Goal: Answer question/provide support

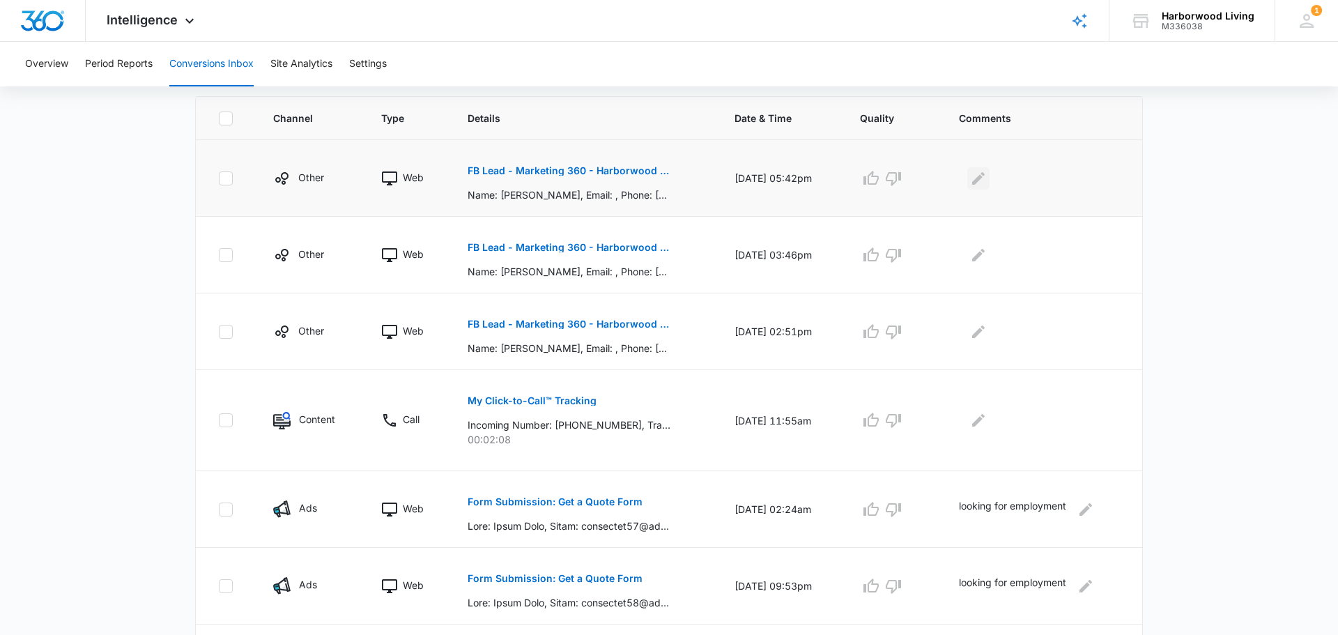
click at [981, 177] on icon "Edit Comments" at bounding box center [978, 177] width 13 height 13
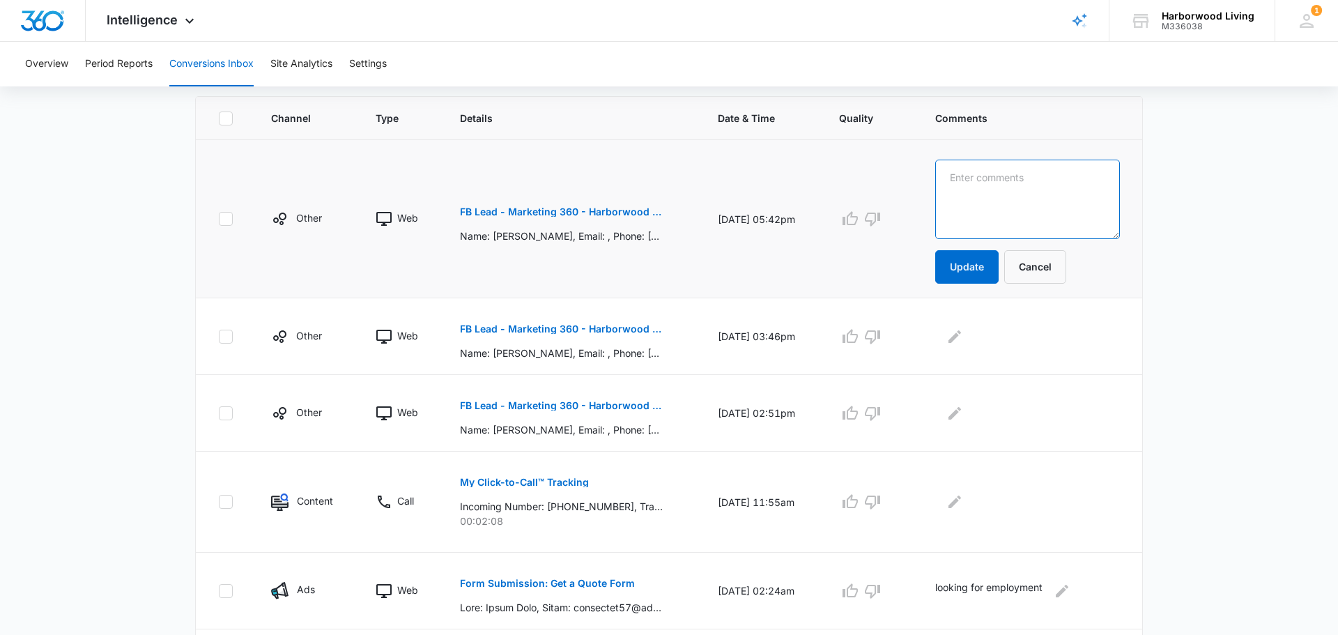
click at [981, 177] on textarea at bounding box center [1027, 199] width 185 height 79
type textarea "left message"
click at [970, 265] on button "Update" at bounding box center [966, 266] width 63 height 33
click at [980, 269] on button "Update" at bounding box center [966, 266] width 63 height 33
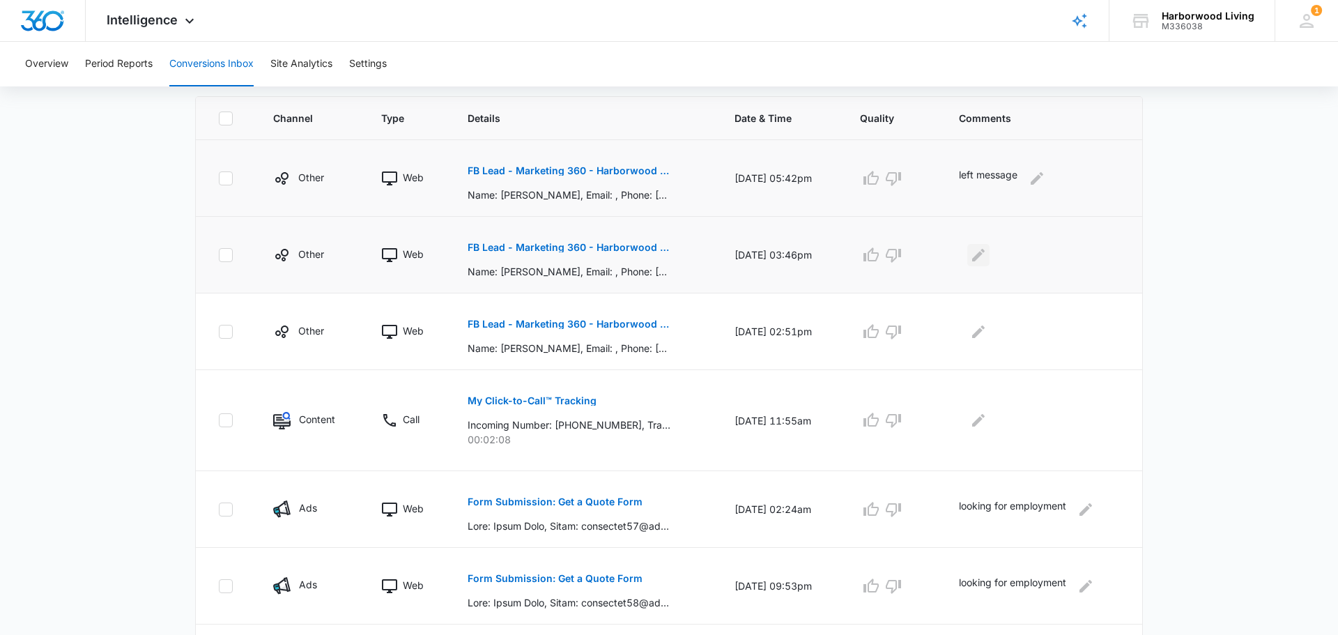
click at [984, 258] on icon "Edit Comments" at bounding box center [978, 255] width 17 height 17
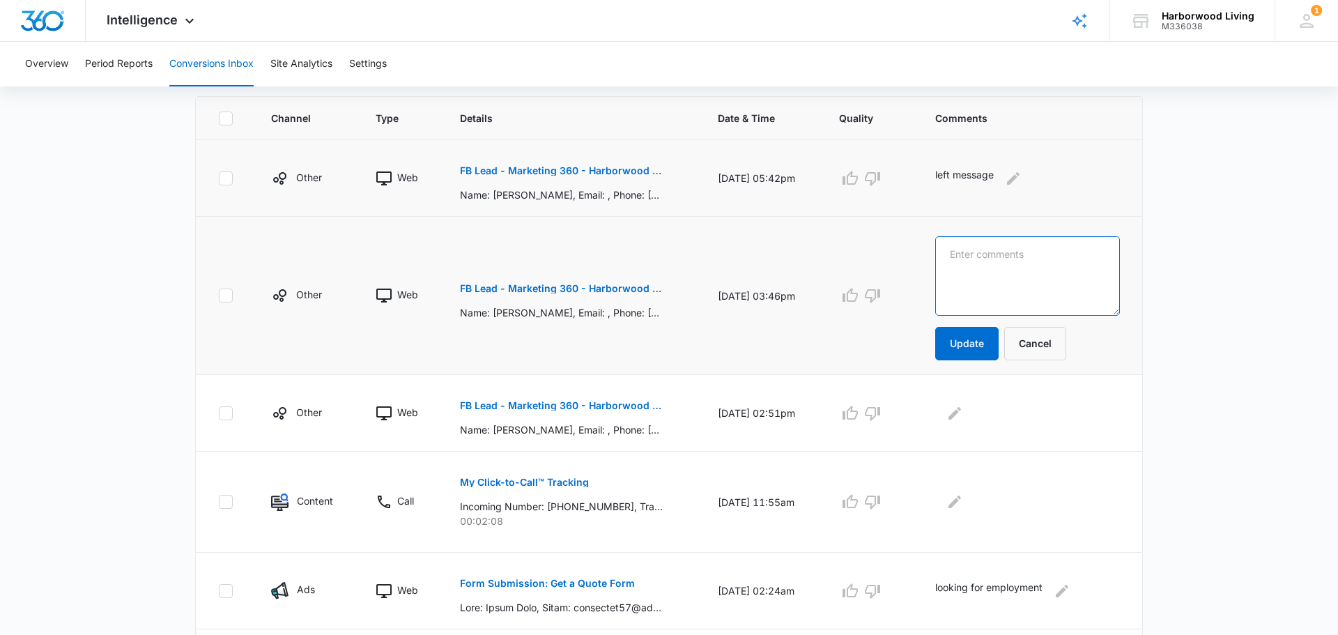
click at [984, 258] on textarea at bounding box center [1027, 275] width 185 height 79
type textarea "left message"
click at [979, 344] on button "Update" at bounding box center [966, 343] width 63 height 33
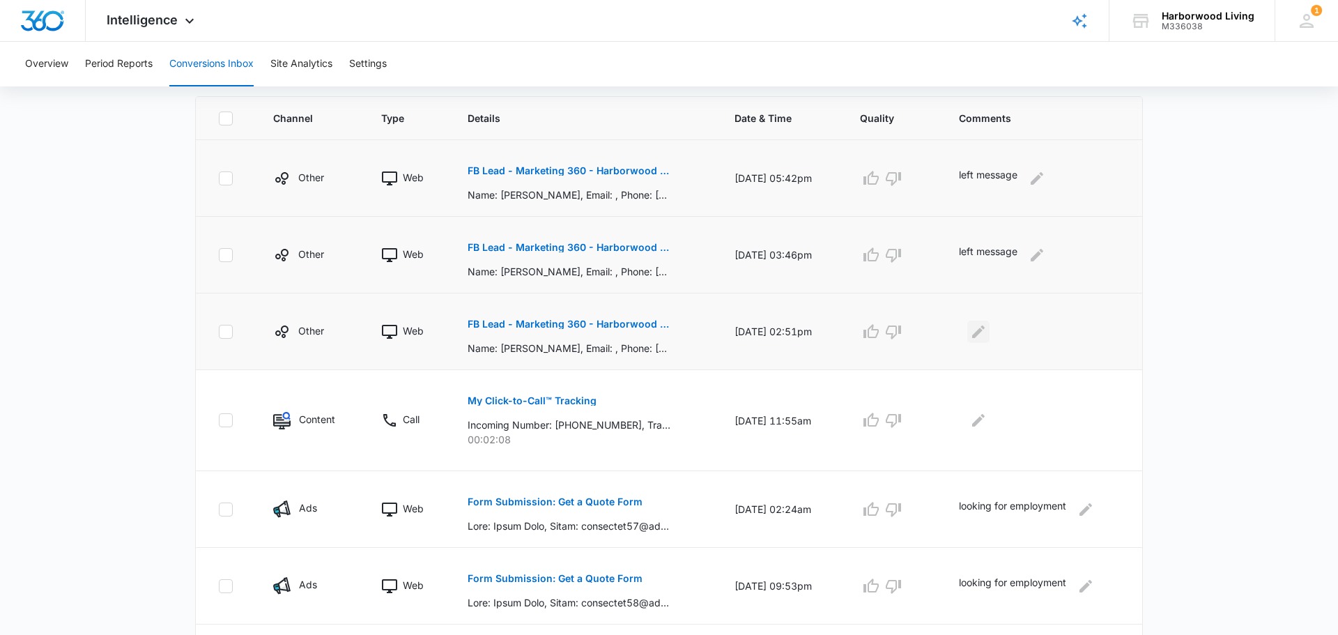
click at [984, 332] on icon "Edit Comments" at bounding box center [978, 331] width 17 height 17
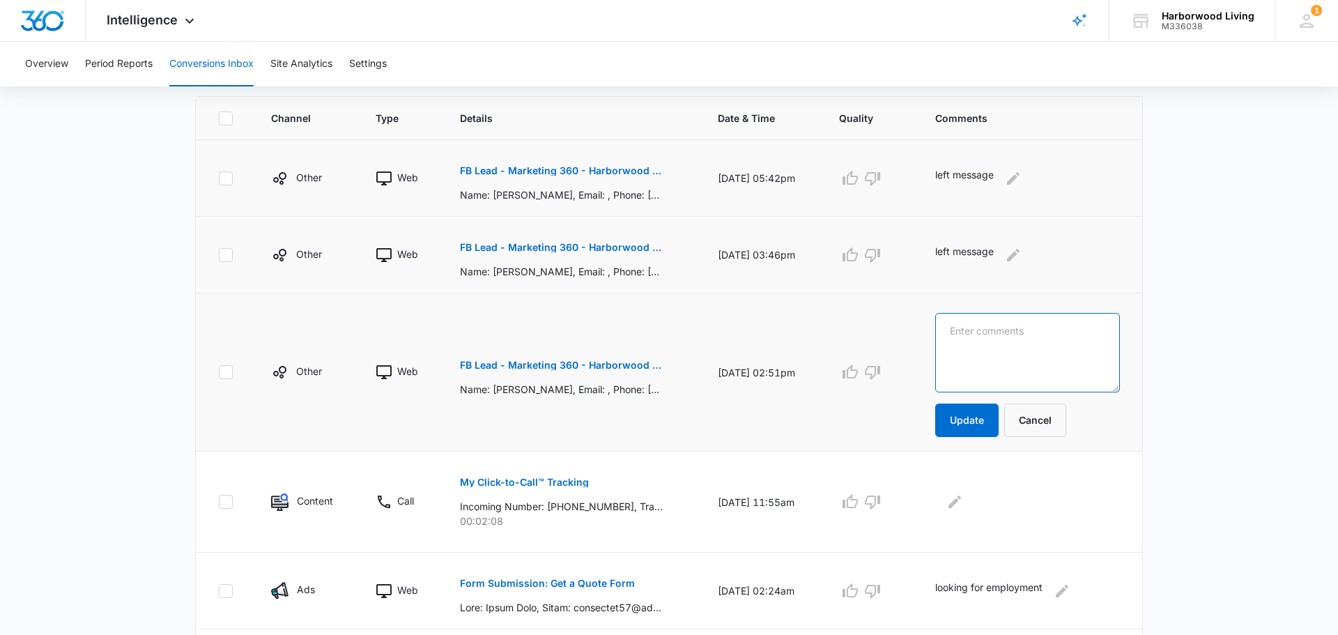
click at [984, 332] on textarea at bounding box center [1027, 352] width 185 height 79
click at [986, 330] on textarea "family can only pay $1500 month. Does not qualify for waiver" at bounding box center [1027, 352] width 185 height 79
click at [1104, 343] on textarea "individual lives at another facility but only pays $1500 but was looking for so…" at bounding box center [1027, 352] width 185 height 79
type textarea "individual lives at another facility but only pays $1500 and was looking for so…"
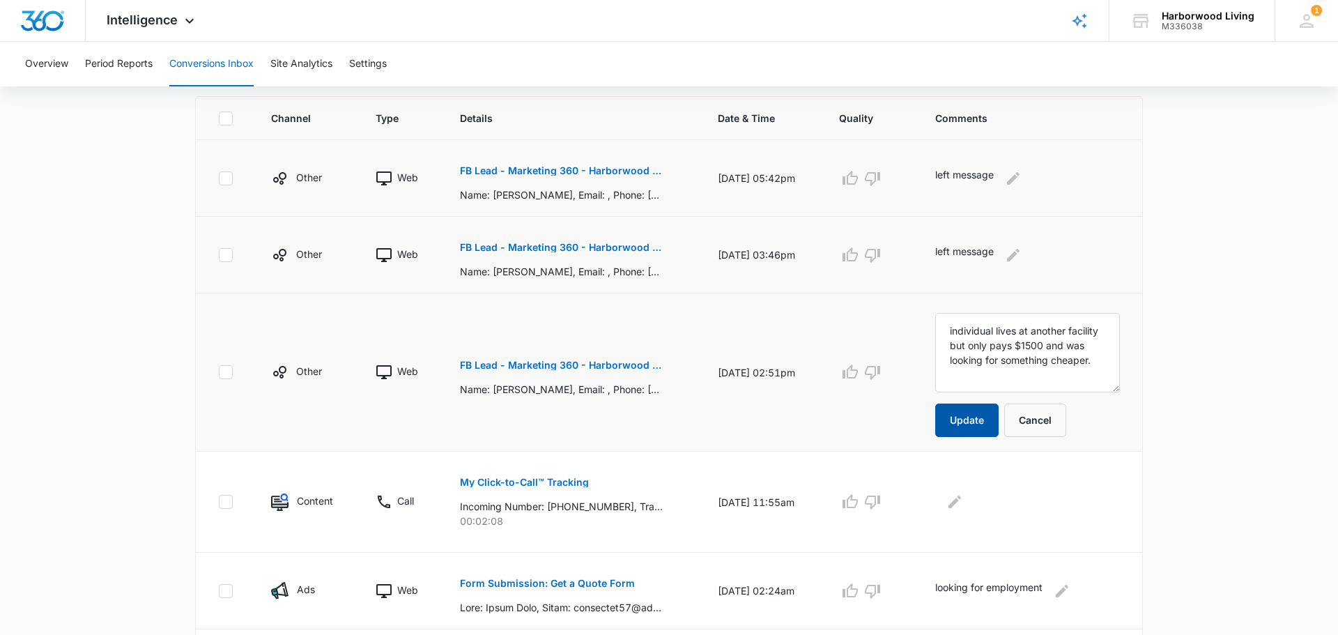
click at [965, 424] on button "Update" at bounding box center [966, 419] width 63 height 33
click at [961, 424] on button "Update" at bounding box center [966, 419] width 63 height 33
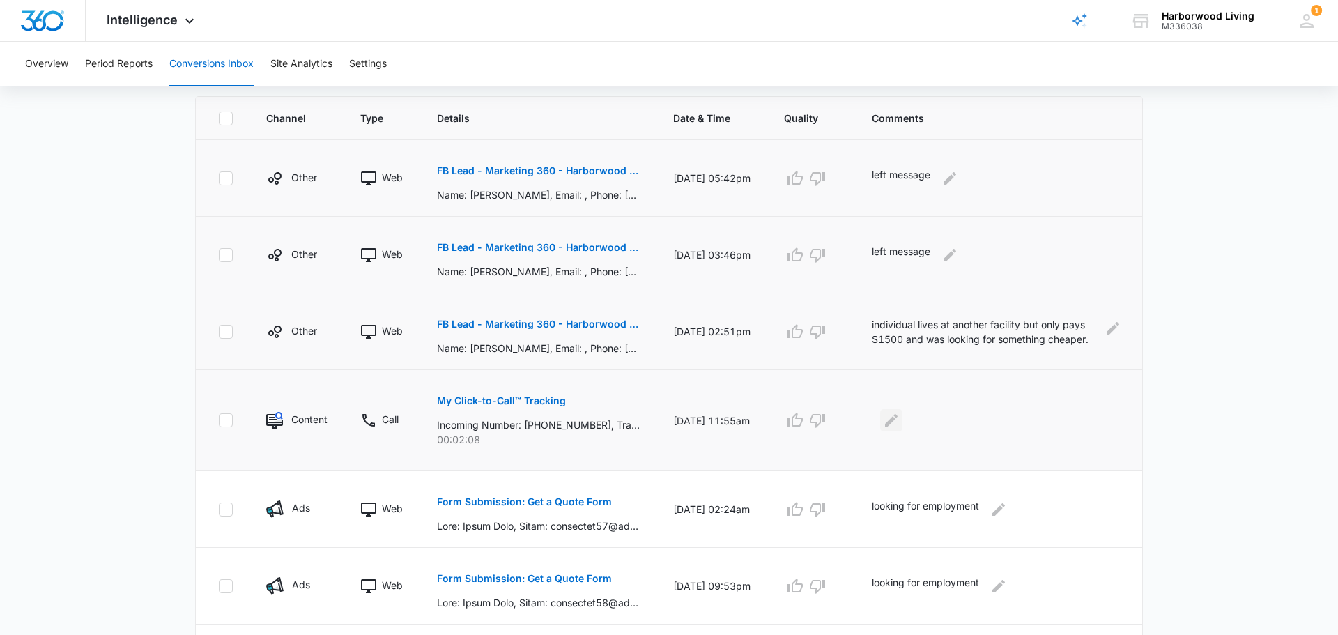
click at [899, 421] on icon "Edit Comments" at bounding box center [891, 420] width 17 height 17
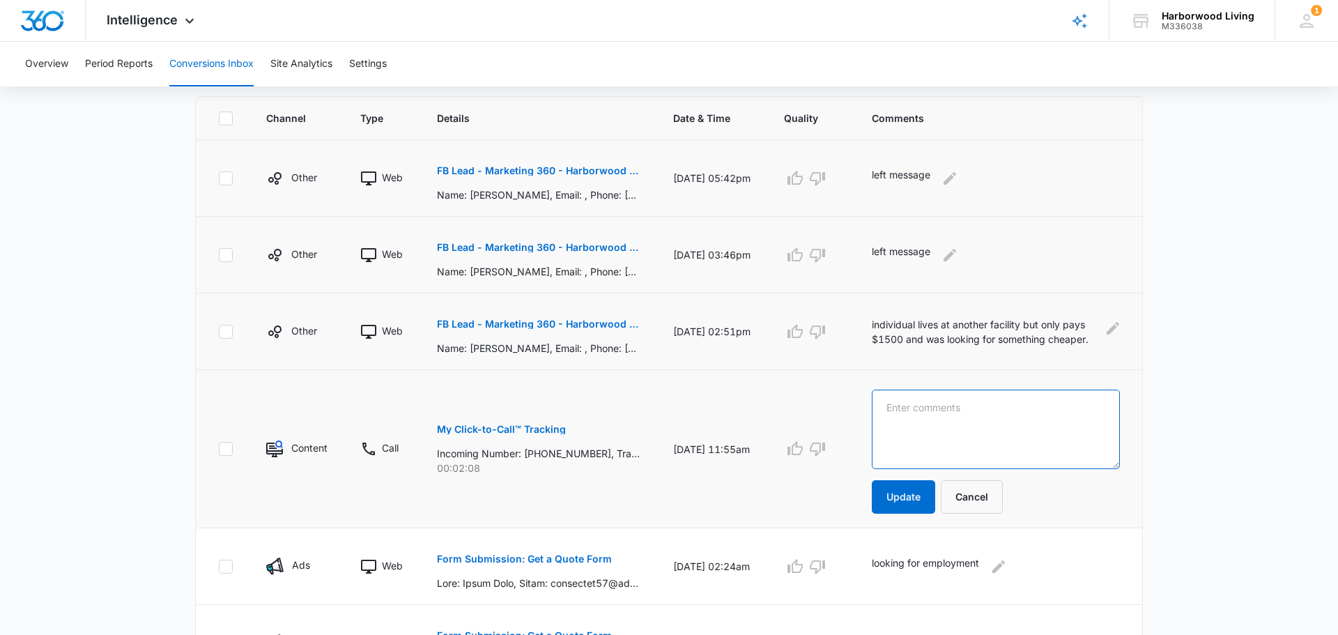
click at [903, 421] on textarea at bounding box center [996, 428] width 248 height 79
type textarea "looking for employment"
click at [904, 494] on button "Update" at bounding box center [903, 496] width 63 height 33
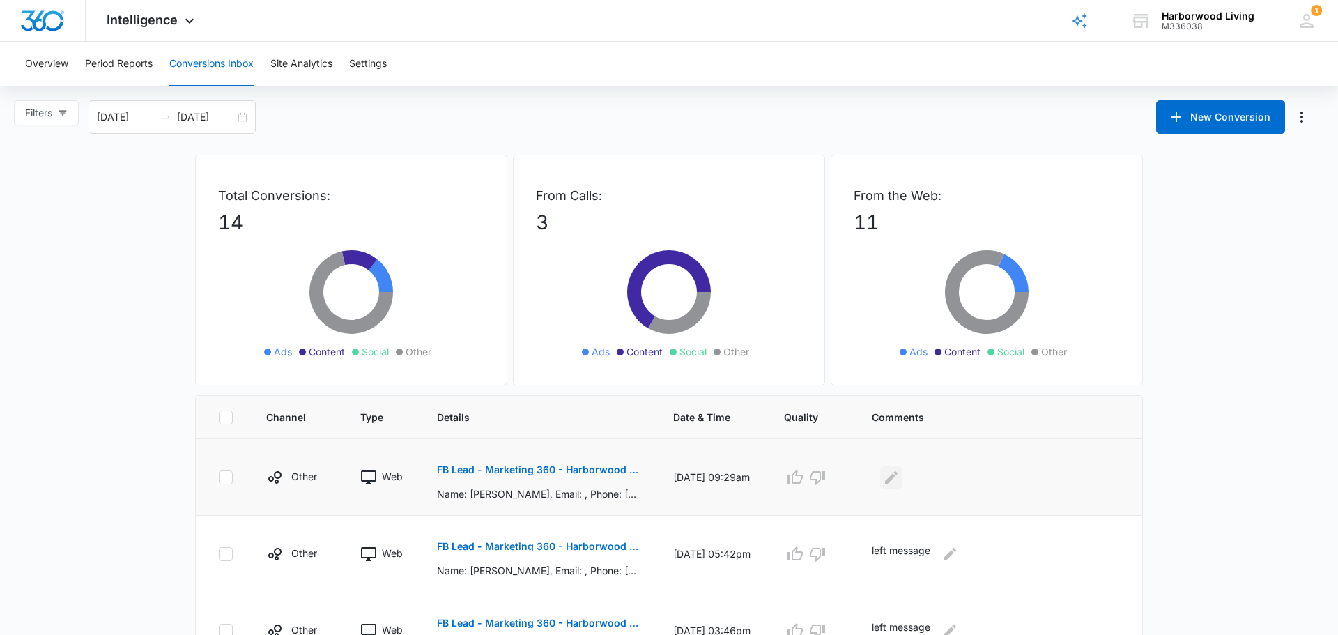
click at [897, 477] on icon "Edit Comments" at bounding box center [891, 476] width 13 height 13
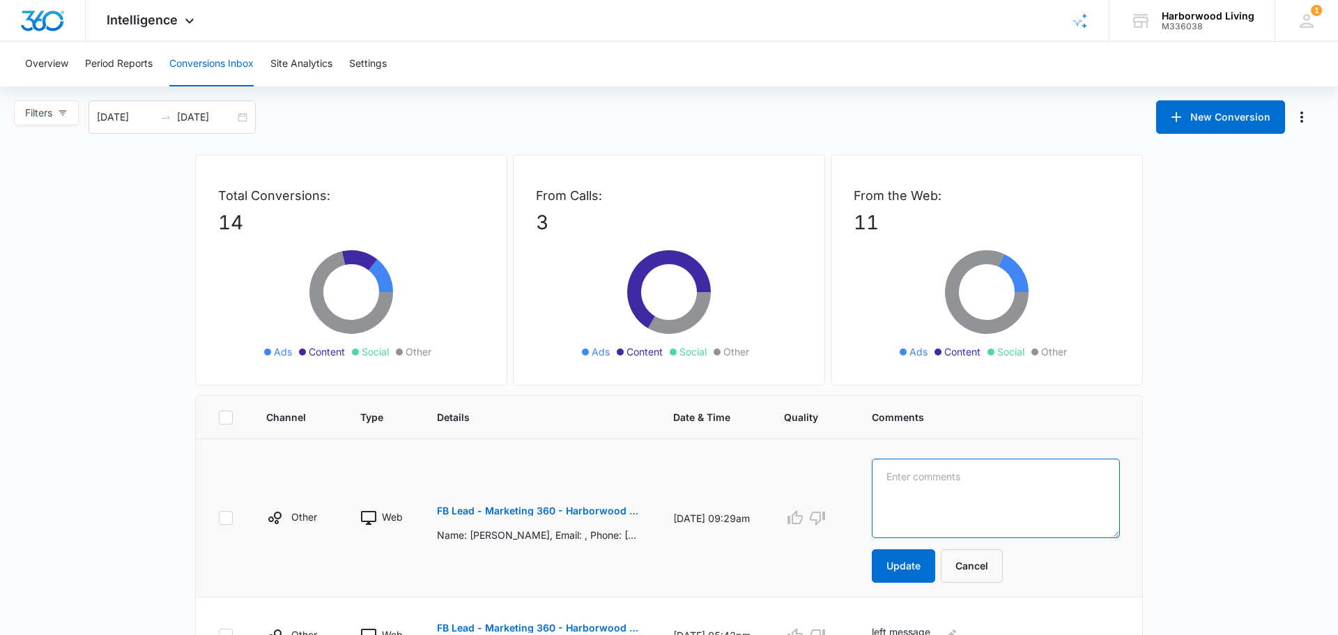
click at [900, 477] on textarea at bounding box center [996, 497] width 248 height 79
type textarea "I"
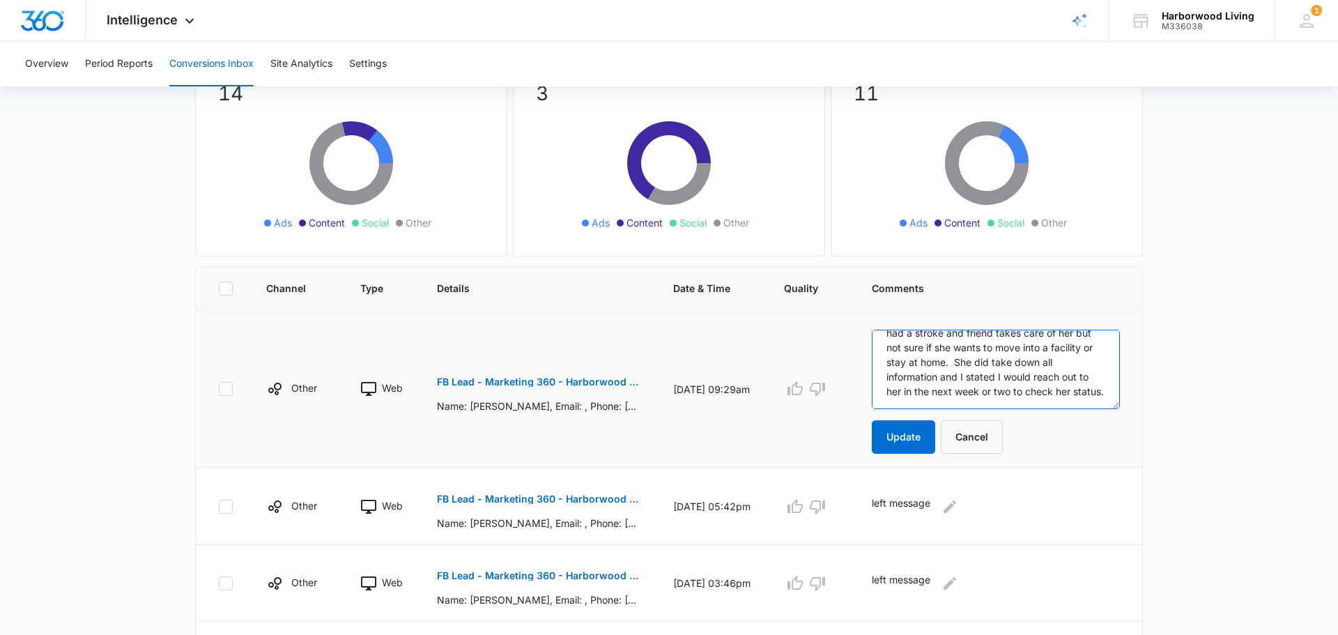
scroll to position [44, 0]
type textarea "She is just checking pricing out because she had a stroke and friend takes care…"
click at [910, 440] on button "Update" at bounding box center [903, 436] width 63 height 33
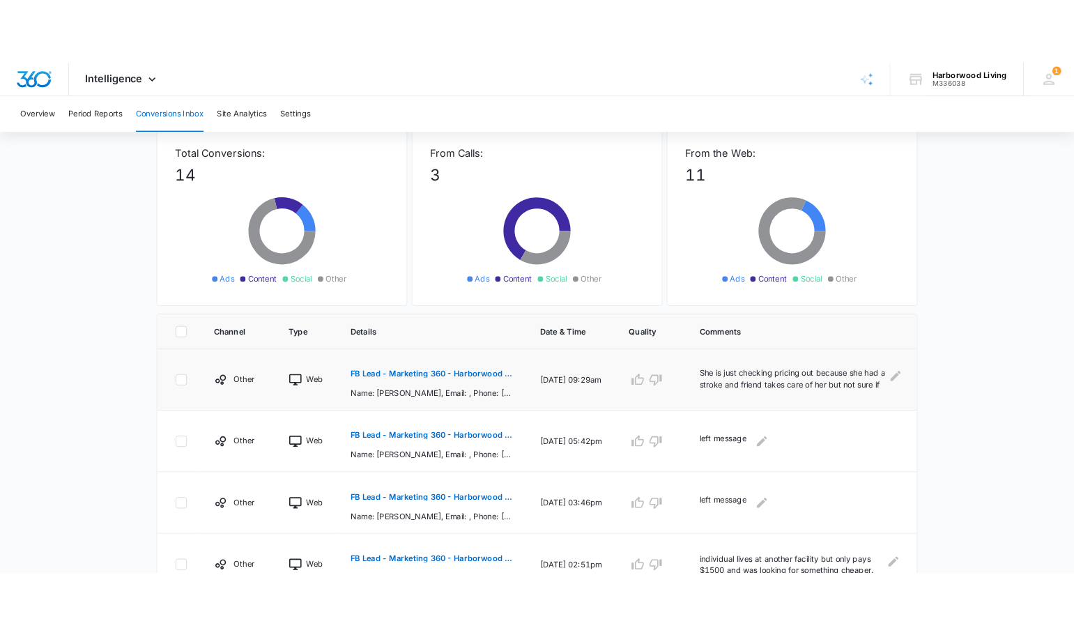
scroll to position [0, 0]
